Goal: Information Seeking & Learning: Learn about a topic

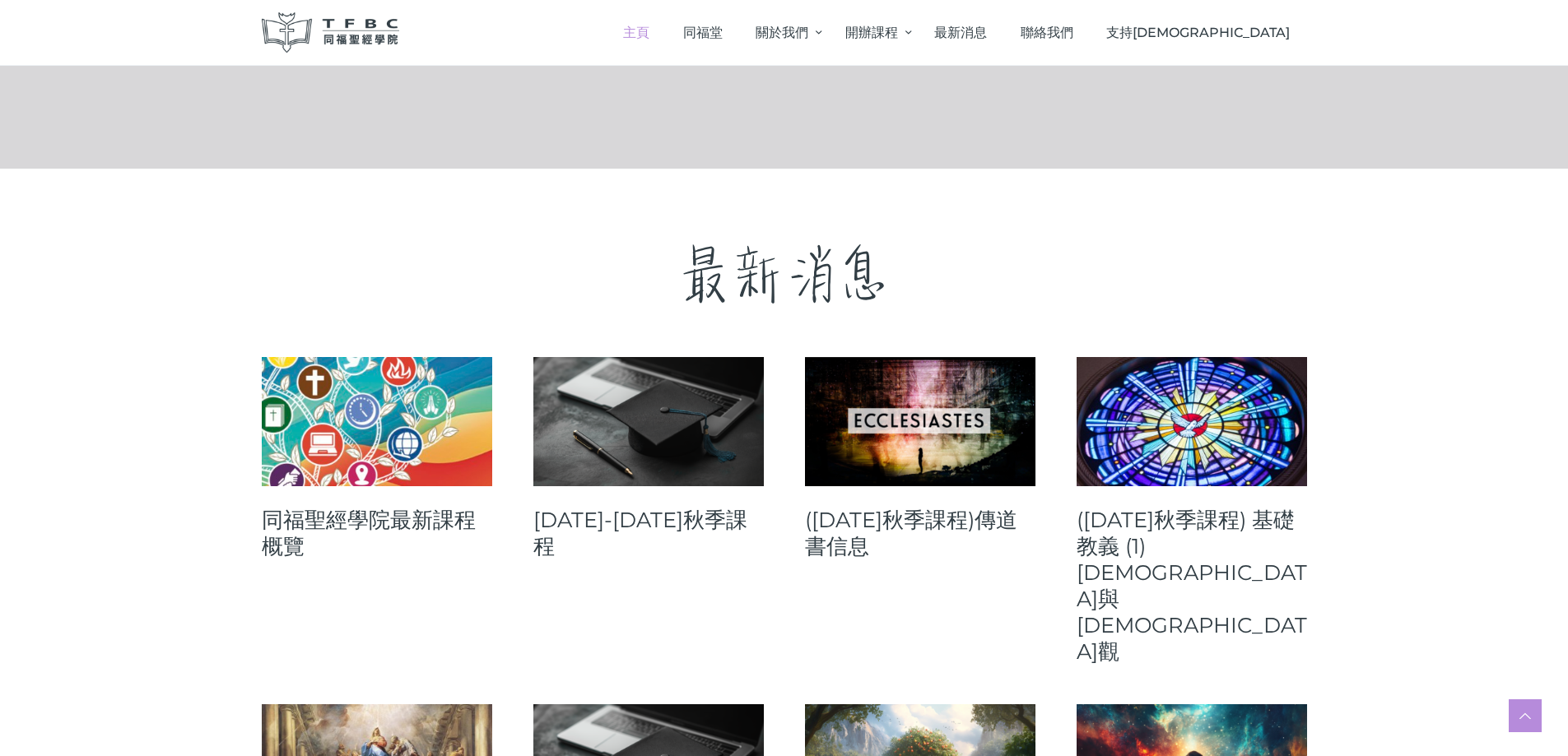
scroll to position [658, 0]
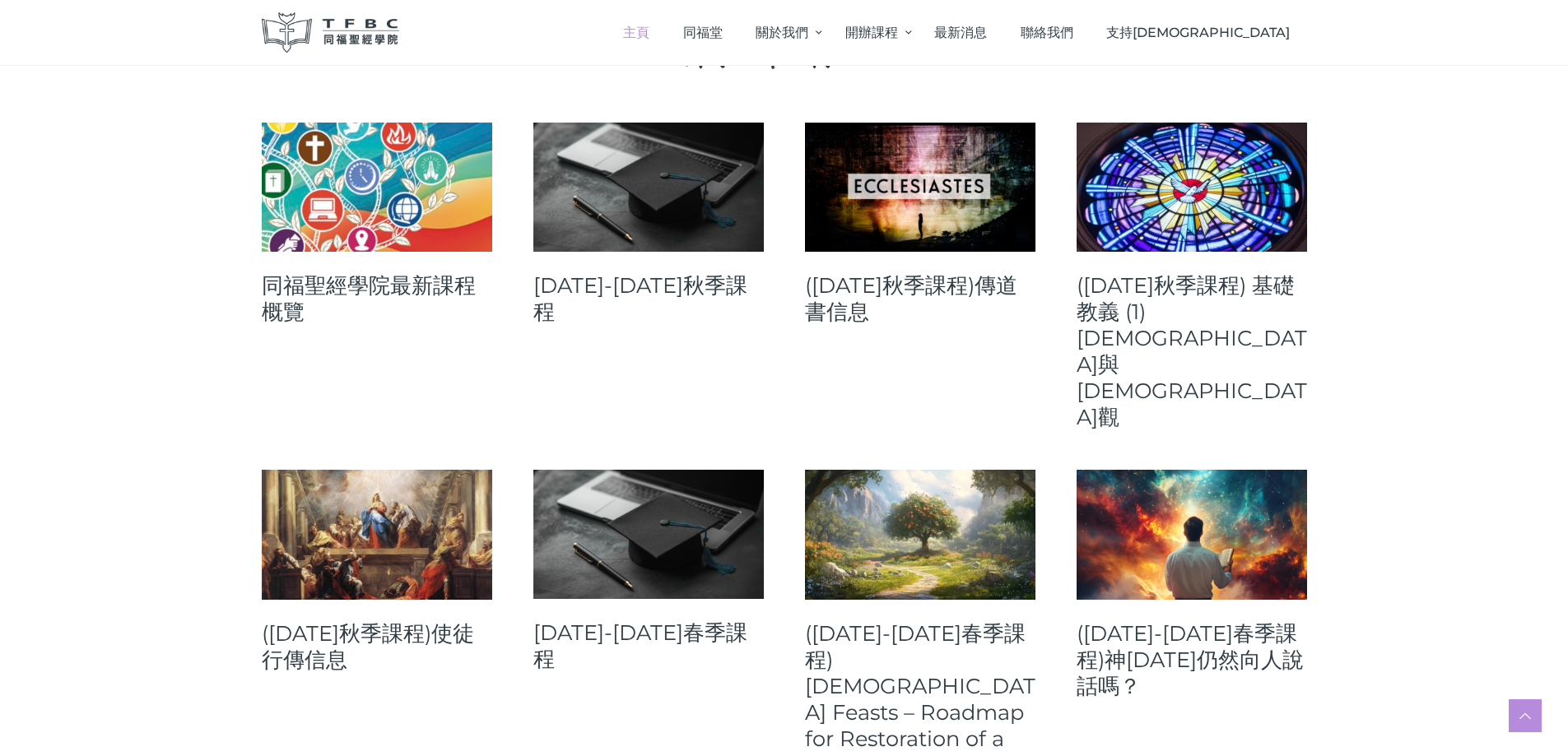
click at [1122, 310] on link "([DATE]秋季課程) 基礎教義 (1) [DEMOGRAPHIC_DATA]與[DEMOGRAPHIC_DATA]觀" at bounding box center [1192, 352] width 231 height 158
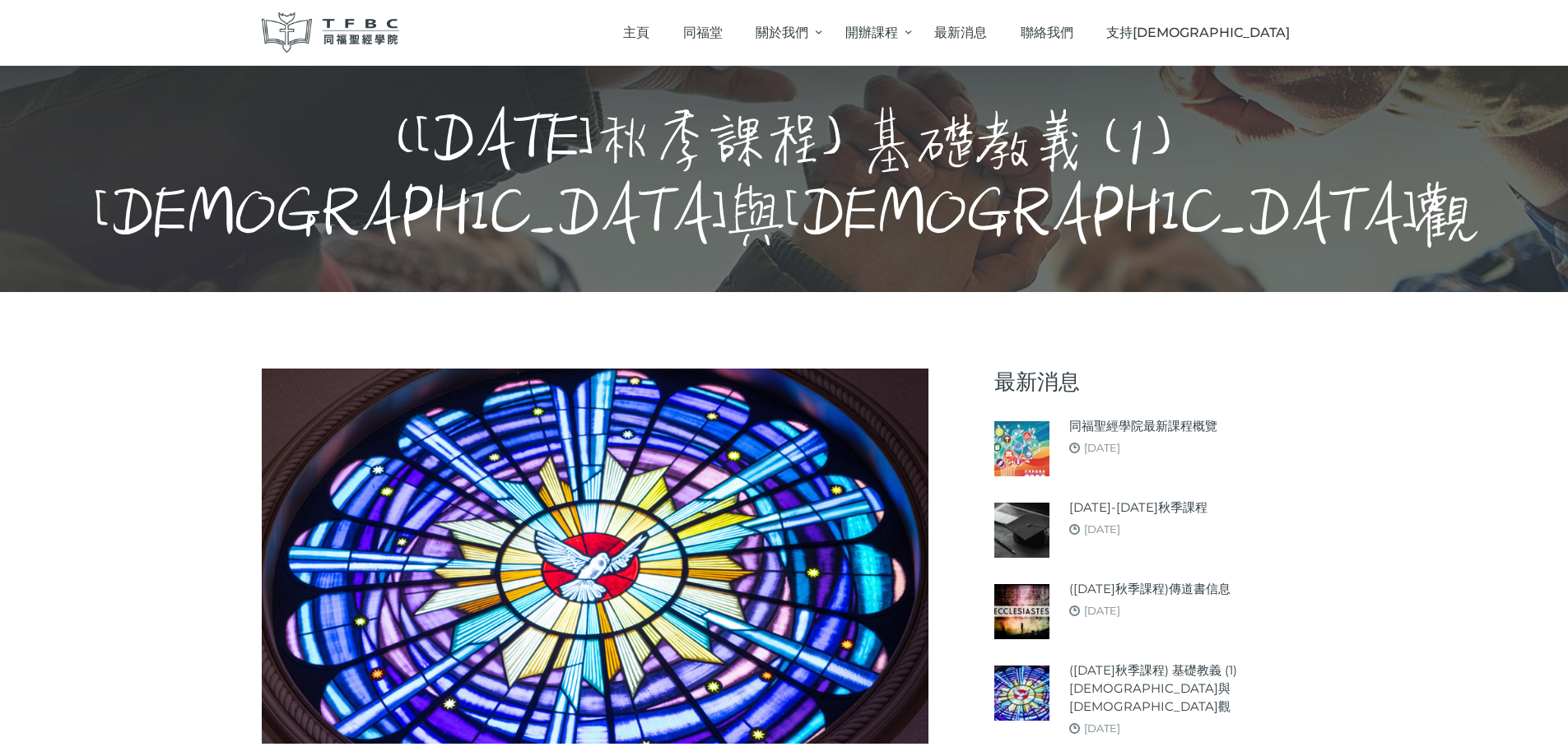
click at [1024, 685] on img at bounding box center [1022, 693] width 55 height 55
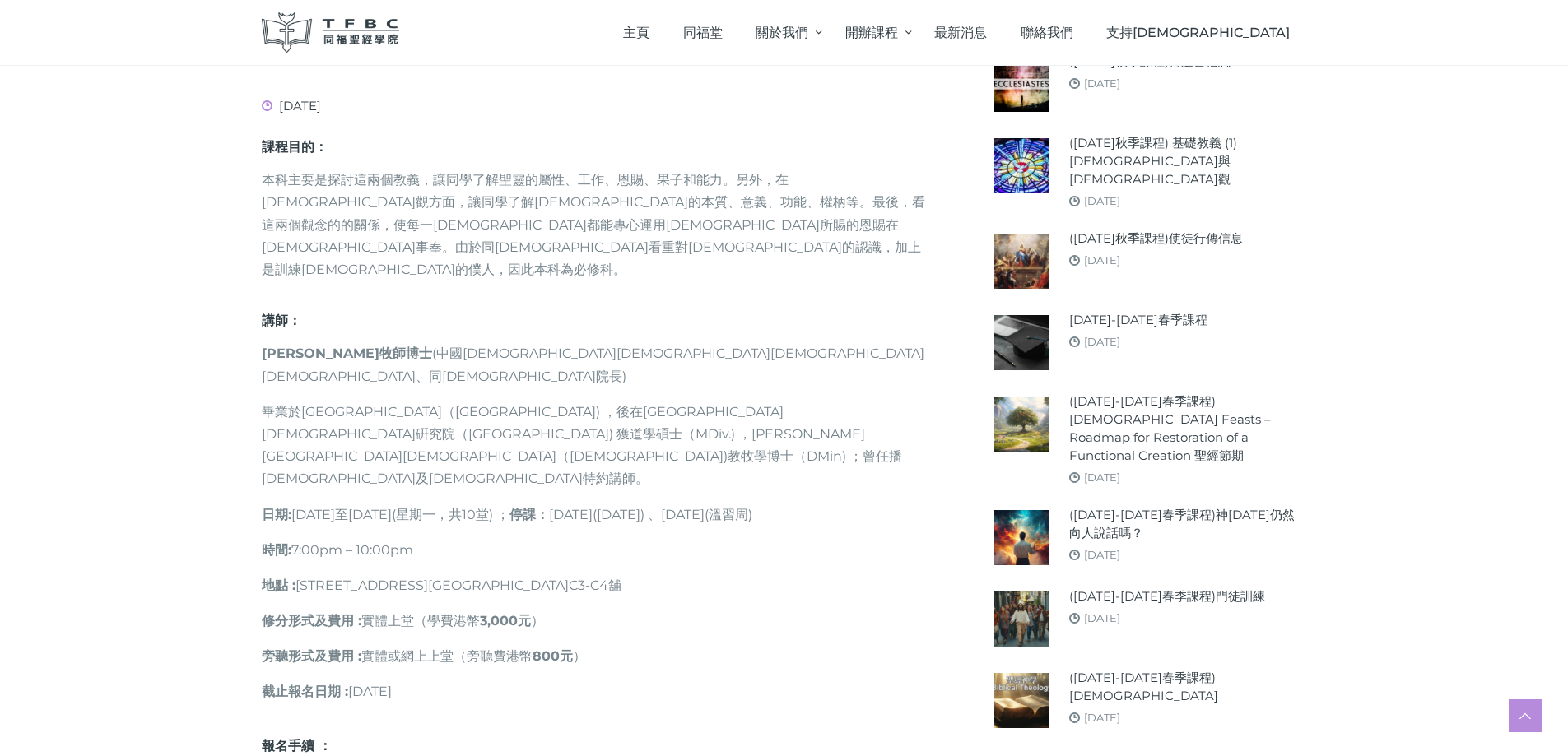
scroll to position [823, 0]
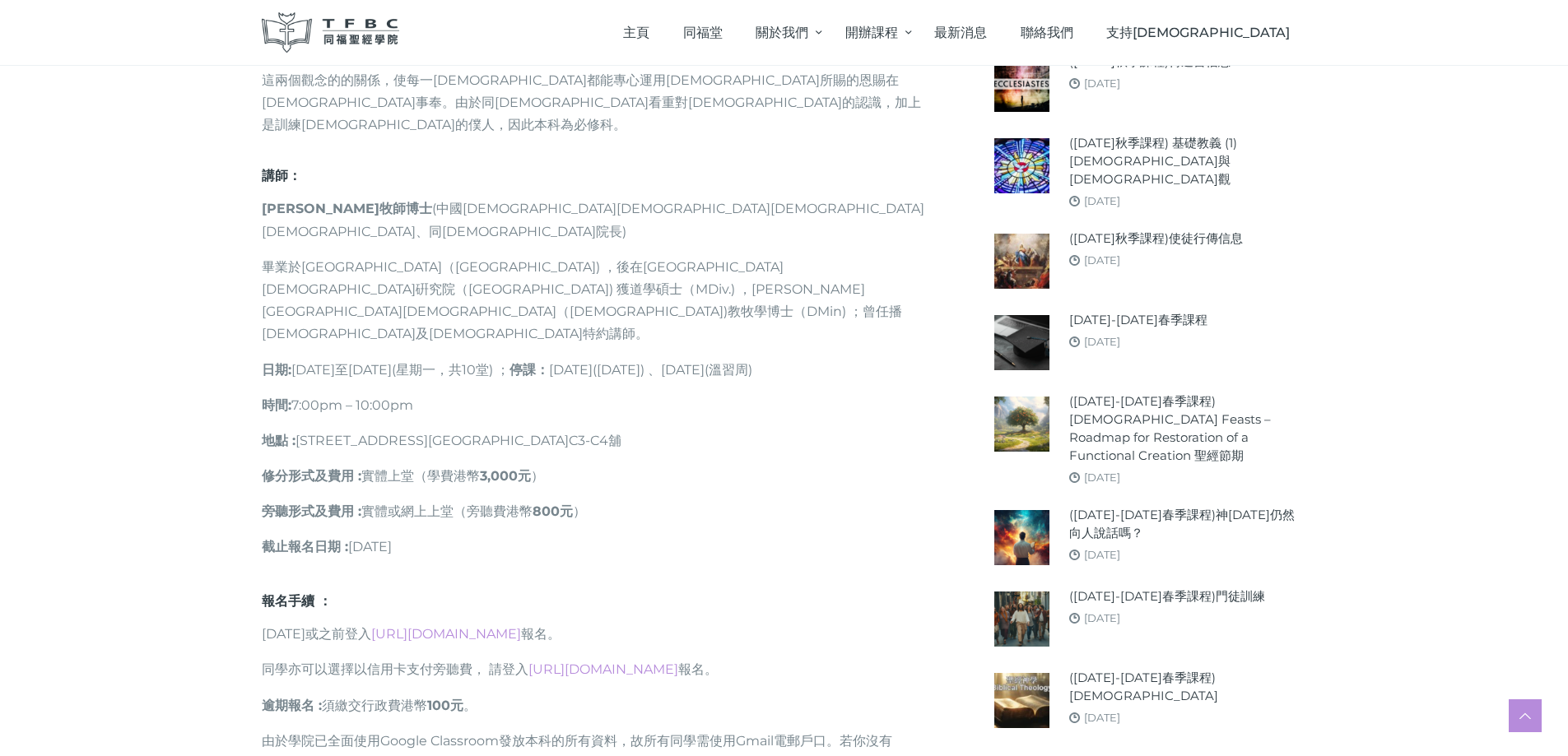
click at [735, 359] on p "日期 : [DATE]至[DATE](星期一，共10堂) ； 停課： [DATE]([DATE]) 、[DATE](溫習周)" at bounding box center [594, 370] width 667 height 22
drag, startPoint x: 774, startPoint y: 259, endPoint x: 809, endPoint y: 256, distance: 35.1
click at [809, 359] on p "日期 : [DATE]至[DATE](星期一，共10堂) ； 停課： [DATE]([DATE]) 、[DATE](溫習周)" at bounding box center [594, 370] width 667 height 22
click at [774, 394] on p "時間 : 7:00pm – 10:00pm" at bounding box center [594, 405] width 667 height 22
drag, startPoint x: 768, startPoint y: 261, endPoint x: 837, endPoint y: 263, distance: 69.0
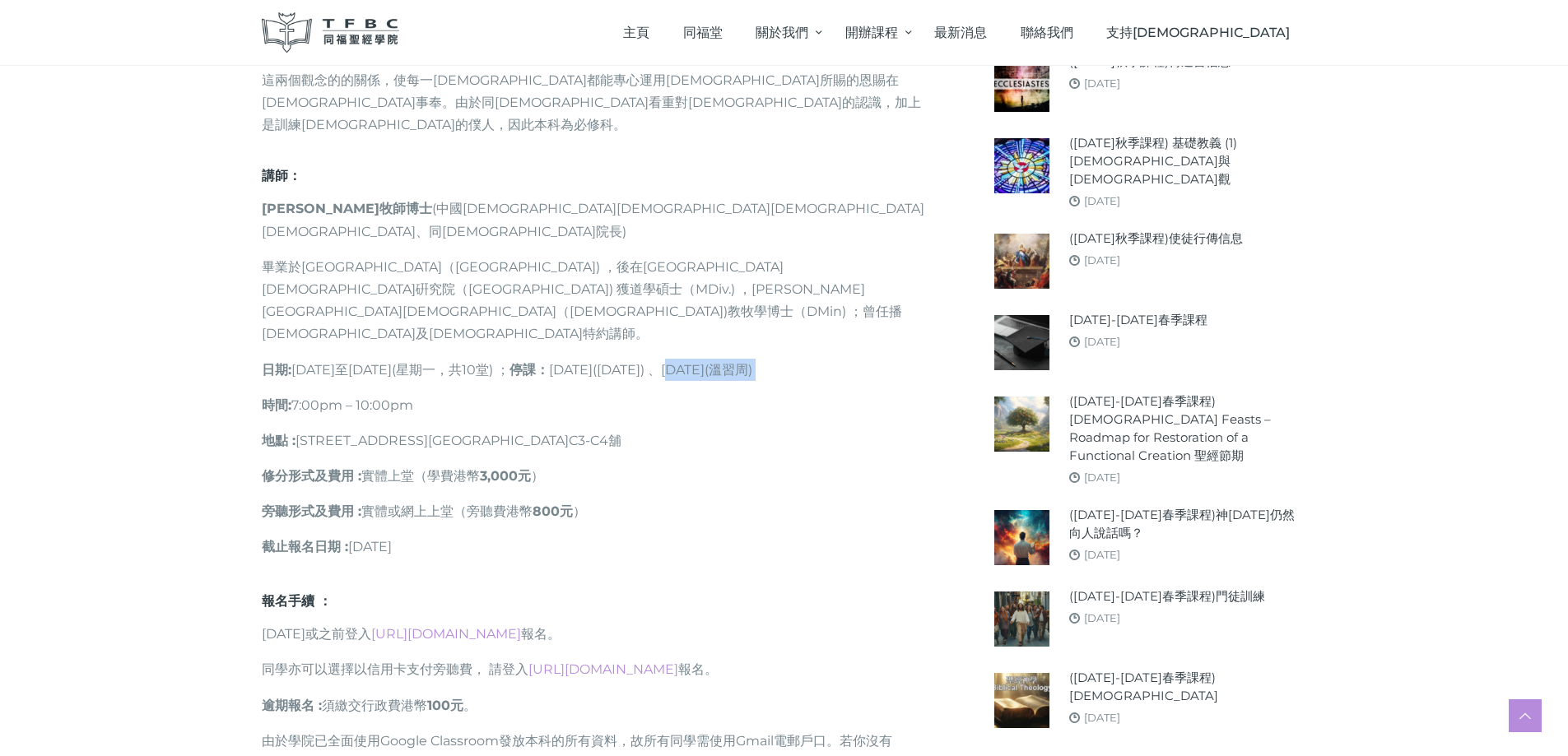
click at [837, 359] on p "日期 : [DATE]至[DATE](星期一，共10堂) ； 停課： [DATE]([DATE]) 、[DATE](溫習周)" at bounding box center [594, 370] width 667 height 22
copy p "(溫習周)"
